Goal: Obtain resource: Download file/media

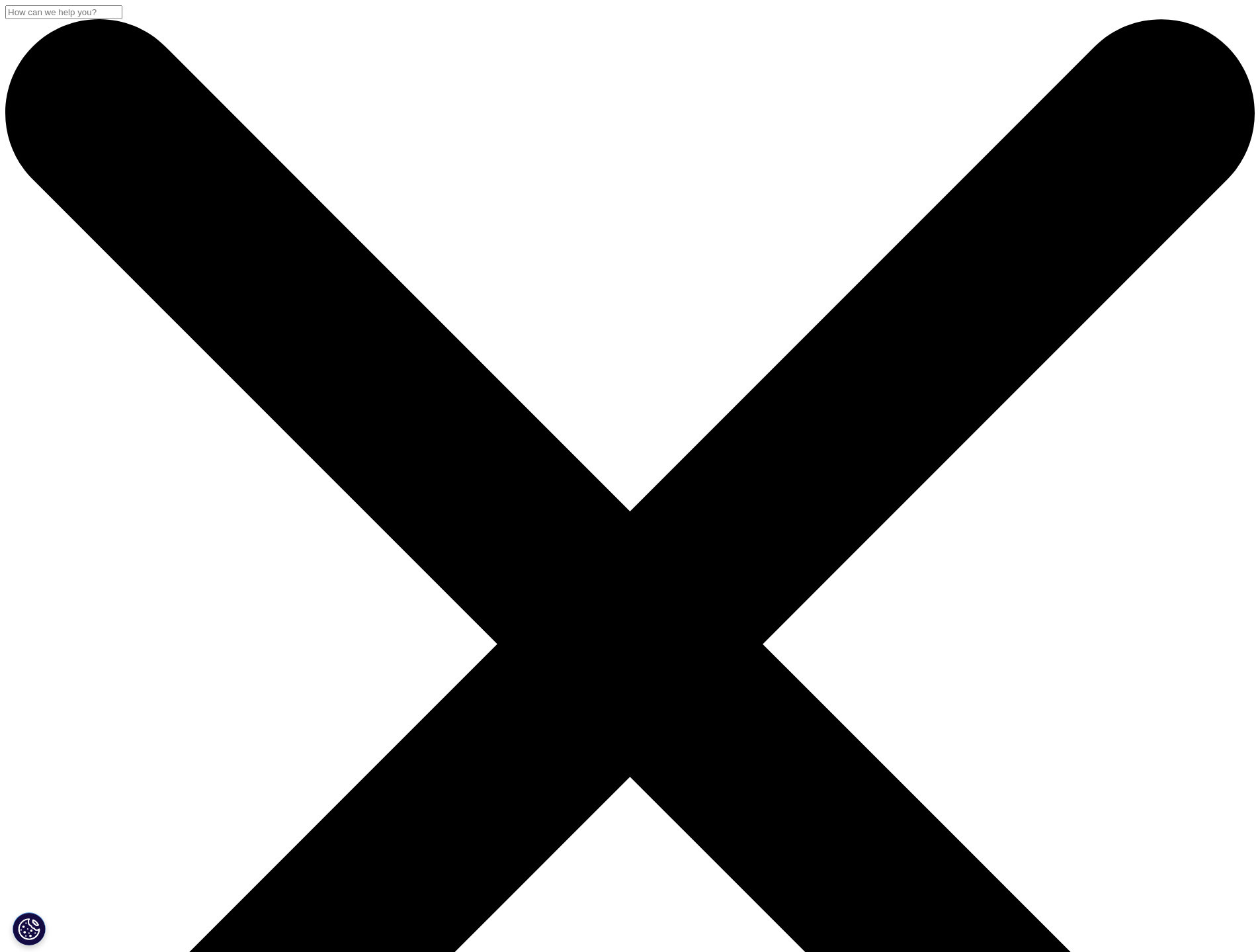
scroll to position [186, 780]
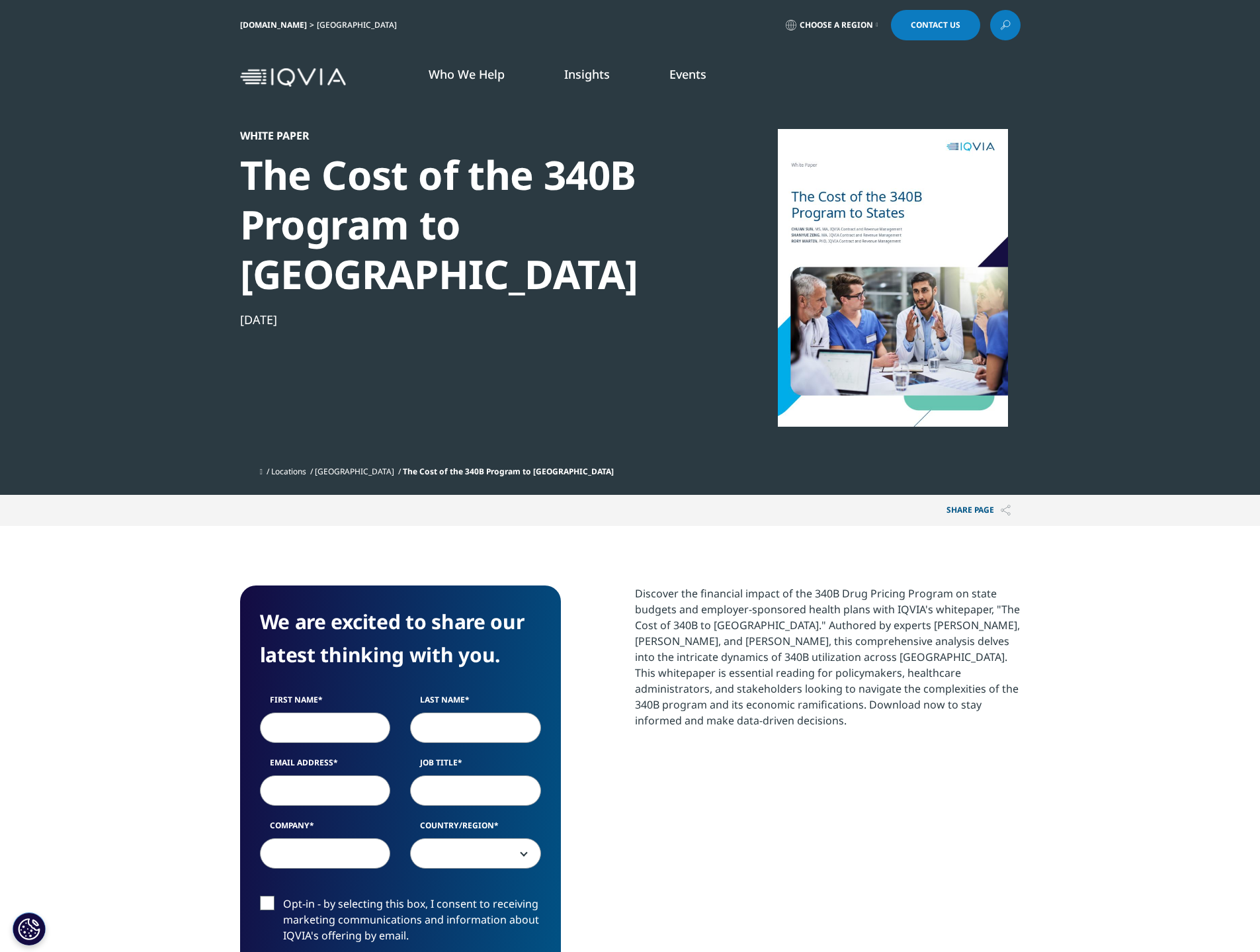
click at [901, 282] on div at bounding box center [892, 277] width 255 height 297
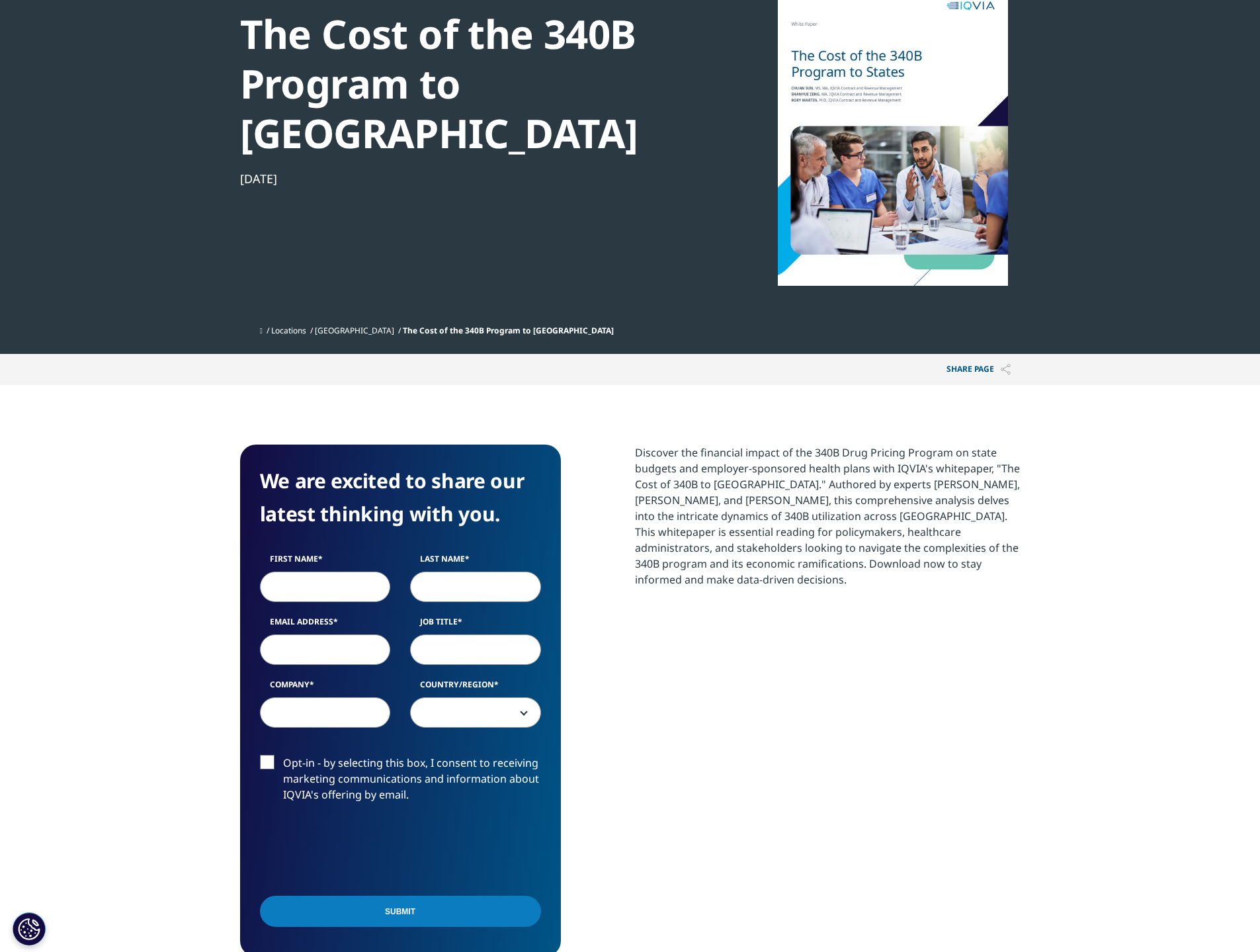
scroll to position [132, 0]
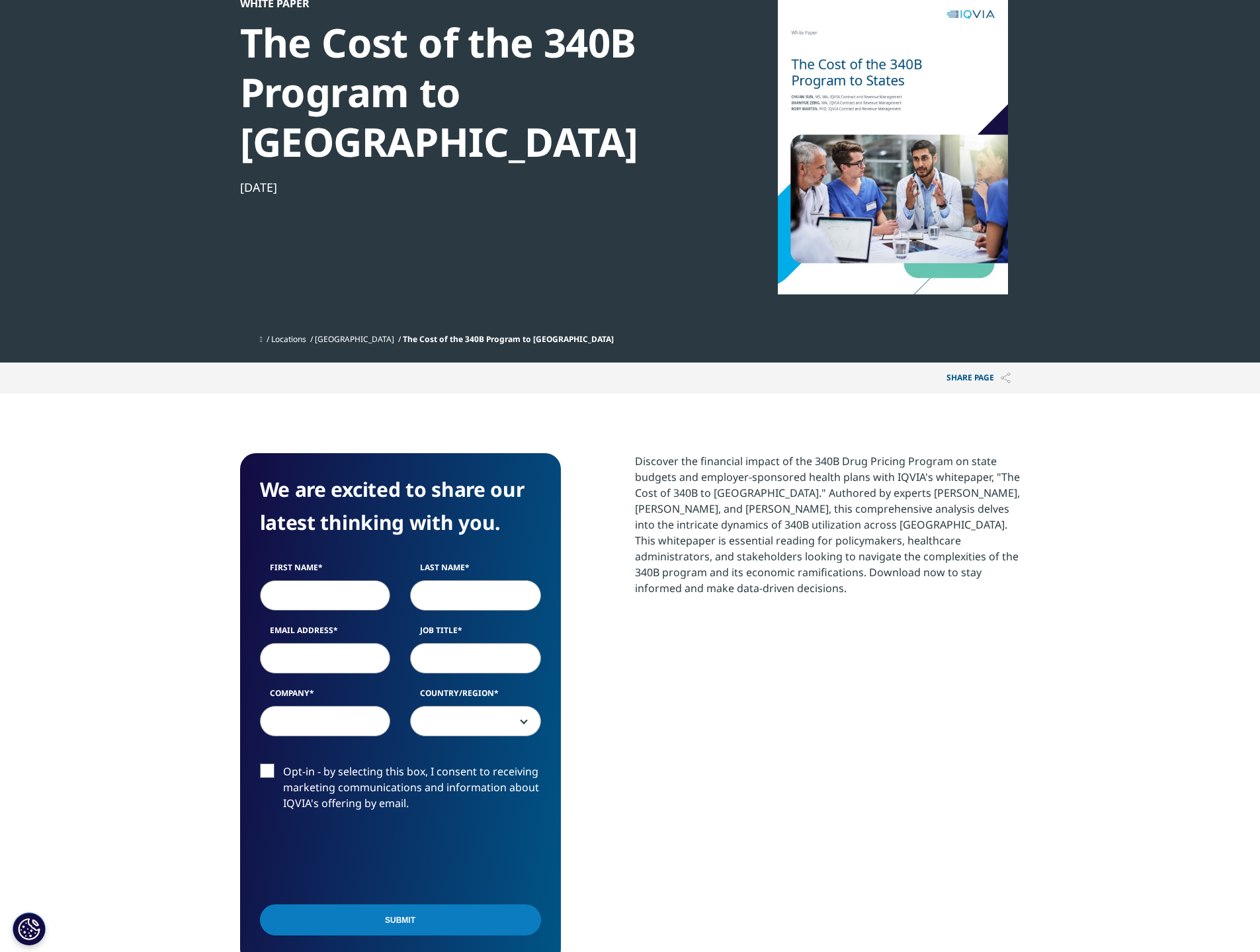
click at [311, 580] on input "First Name" at bounding box center [325, 595] width 131 height 30
type input "[PERSON_NAME]"
type input "B"
type input "[PERSON_NAME]"
type input "[EMAIL_ADDRESS][DOMAIN_NAME]"
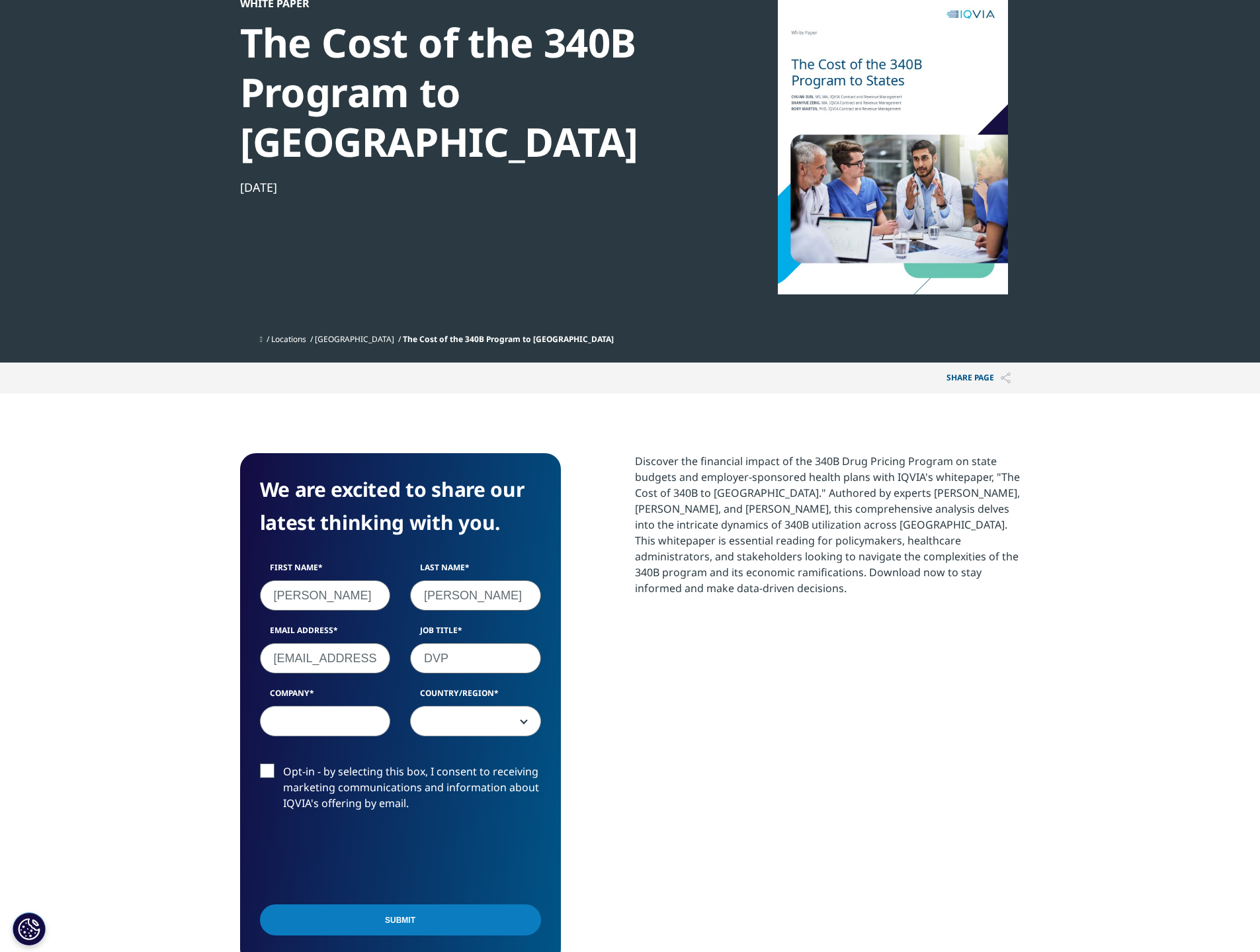
type input "DVP"
type input "PhRMA"
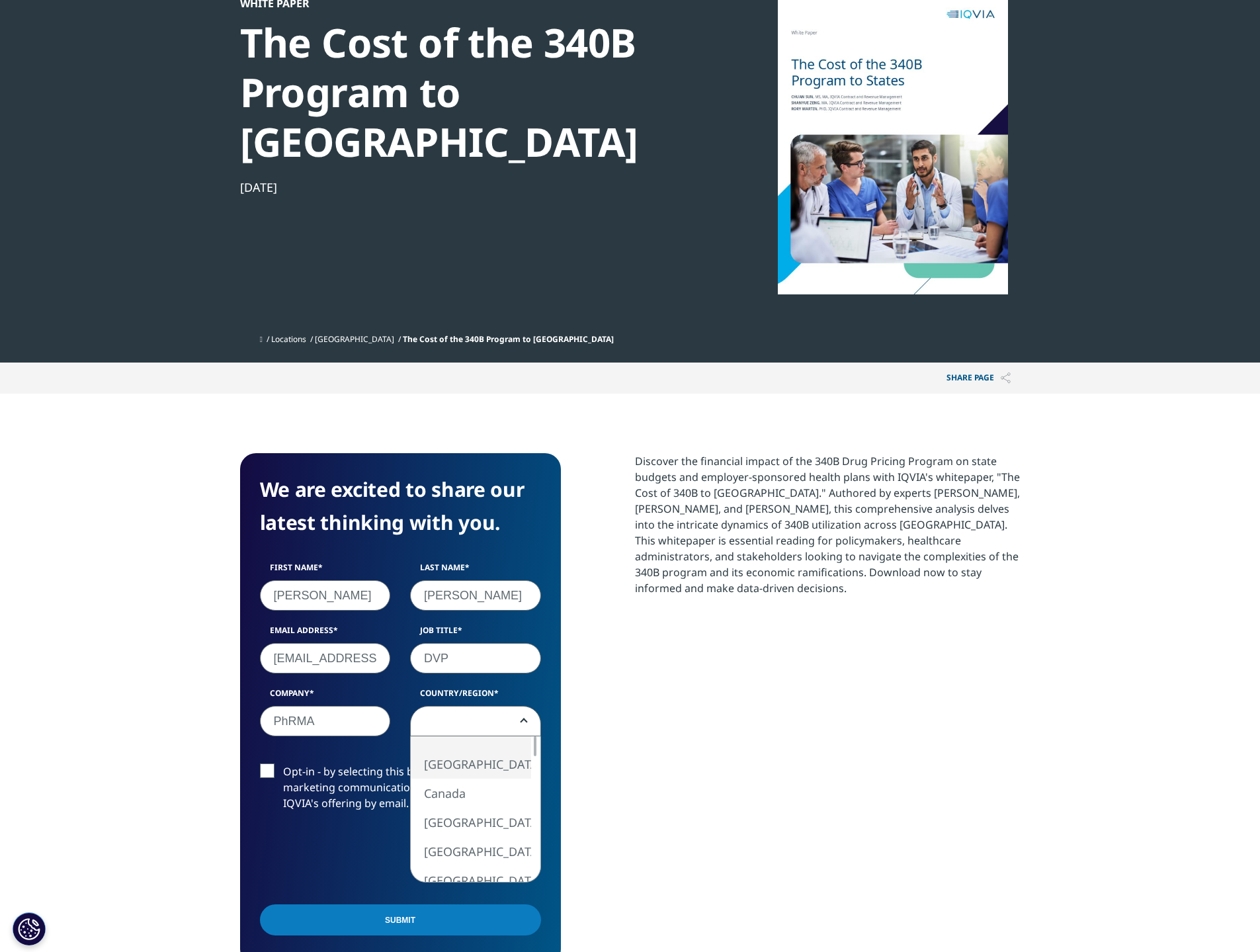
select select "[GEOGRAPHIC_DATA]"
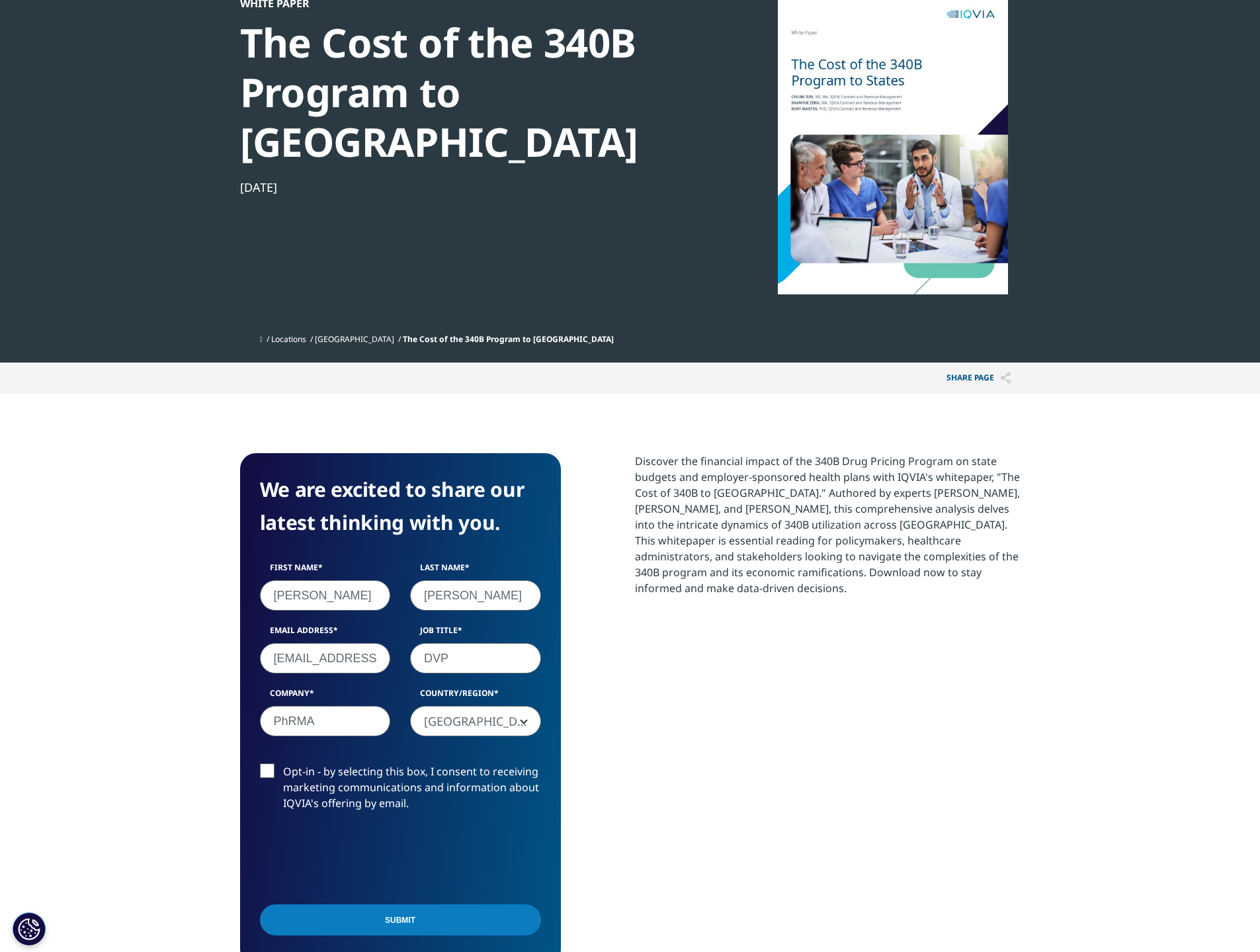
click at [419, 904] on input "Submit" at bounding box center [400, 920] width 281 height 31
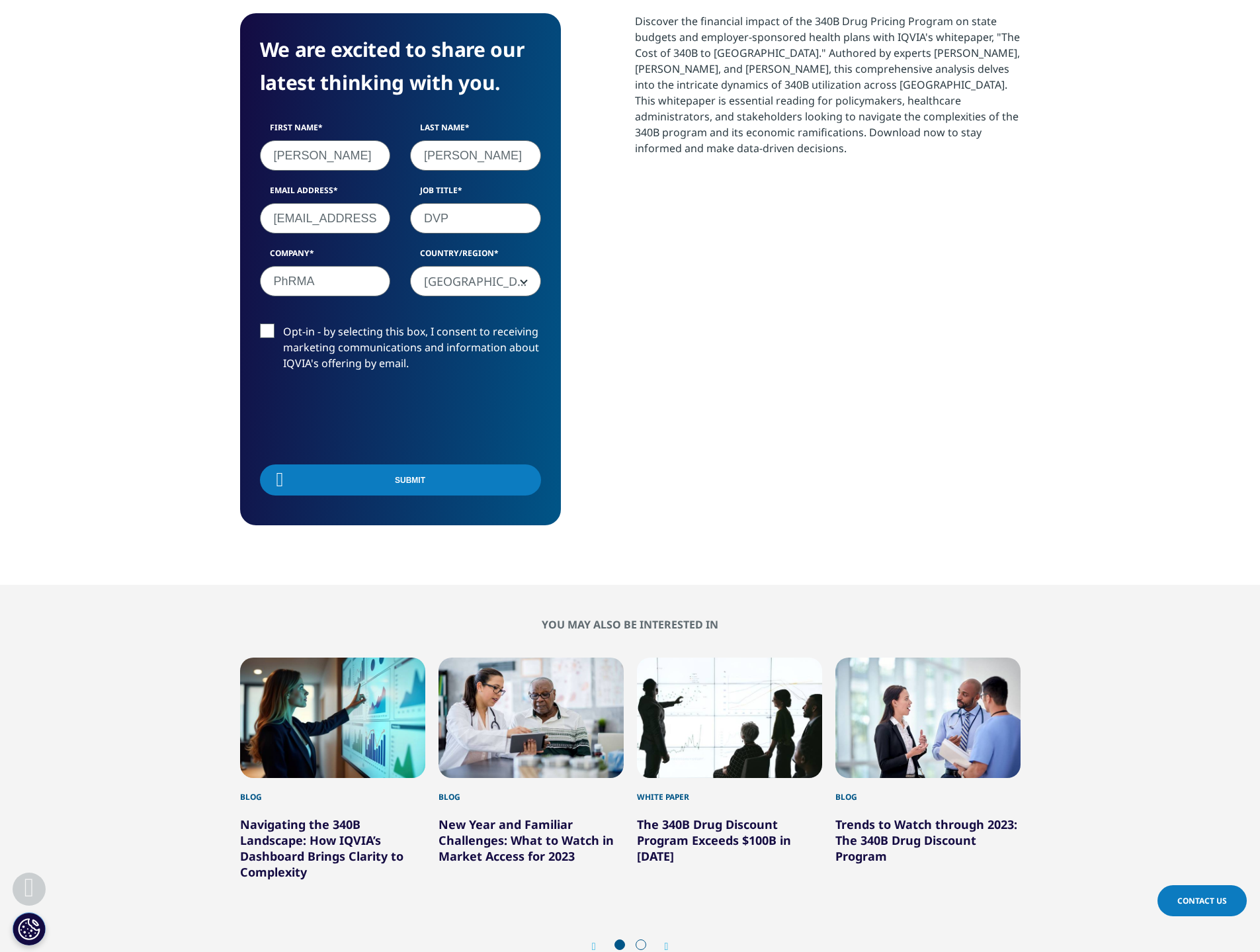
scroll to position [186, 780]
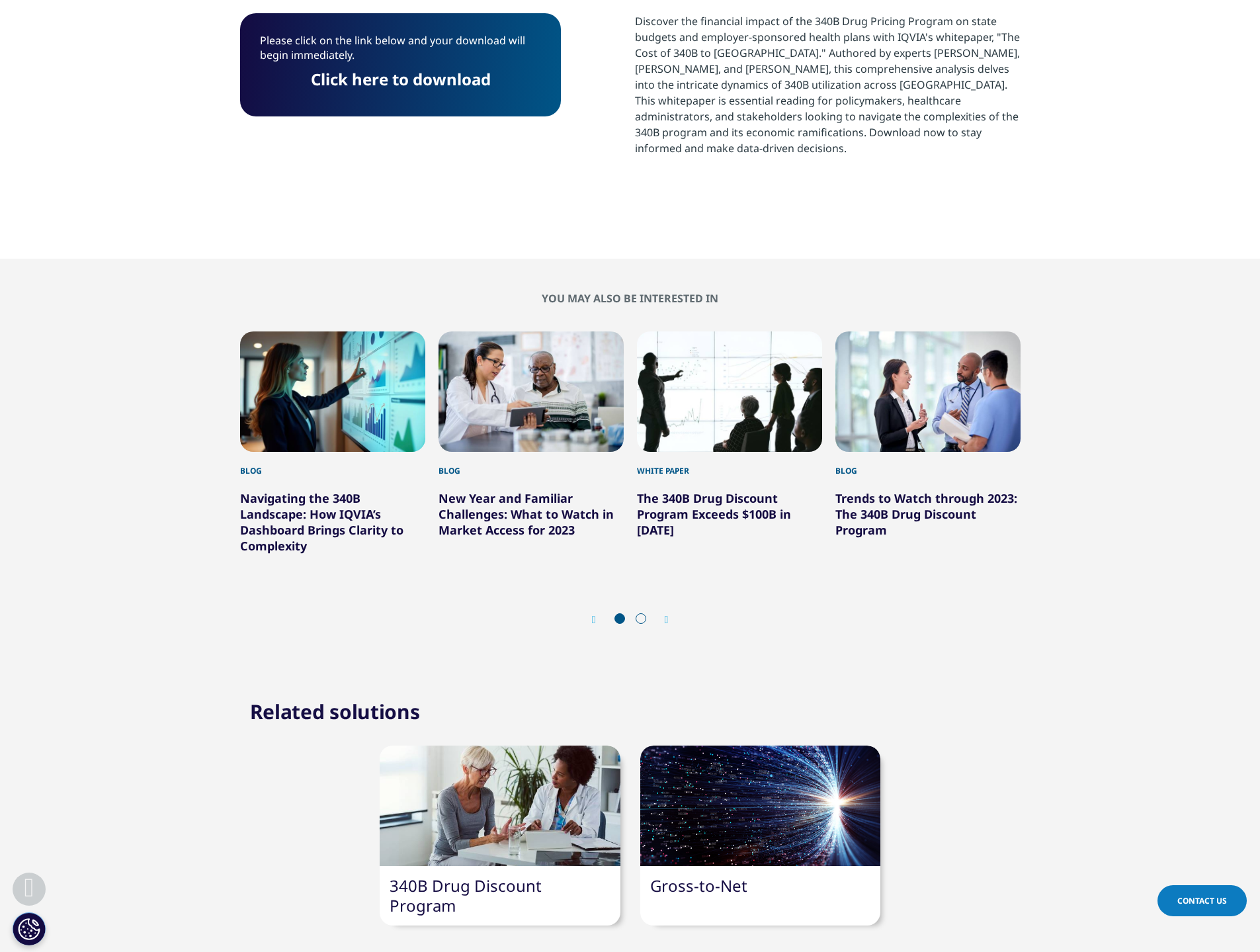
click at [442, 65] on p "Please click on the link below and your download will begin immediately." at bounding box center [400, 52] width 281 height 39
click at [454, 82] on link "Click here to download" at bounding box center [401, 79] width 180 height 22
